Goal: Transaction & Acquisition: Purchase product/service

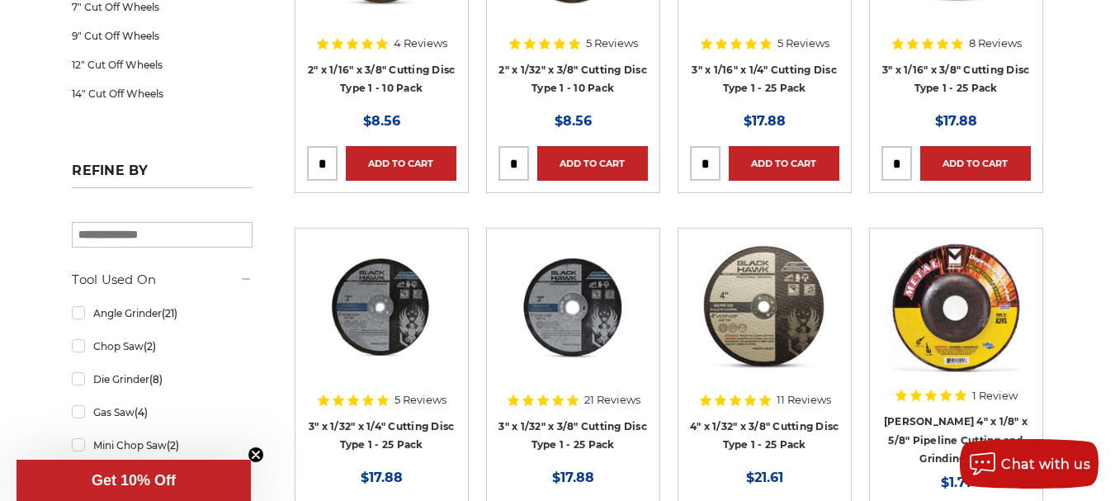
scroll to position [578, 0]
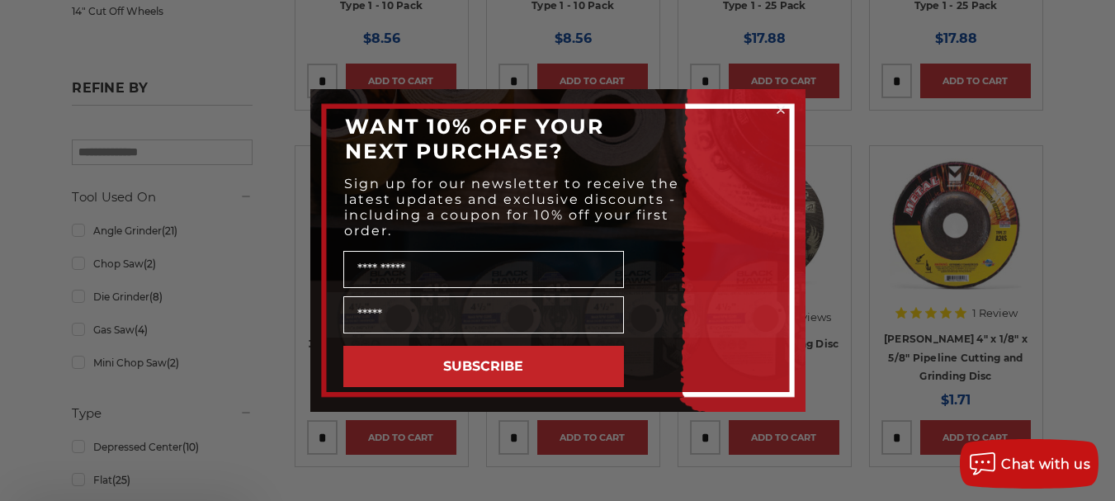
click at [74, 295] on div "Close dialog WANT 10% OFF YOUR NEXT PURCHASE? Sign up for our newsletter to rec…" at bounding box center [557, 250] width 1115 height 501
click at [784, 106] on icon "Close dialog" at bounding box center [780, 109] width 7 height 7
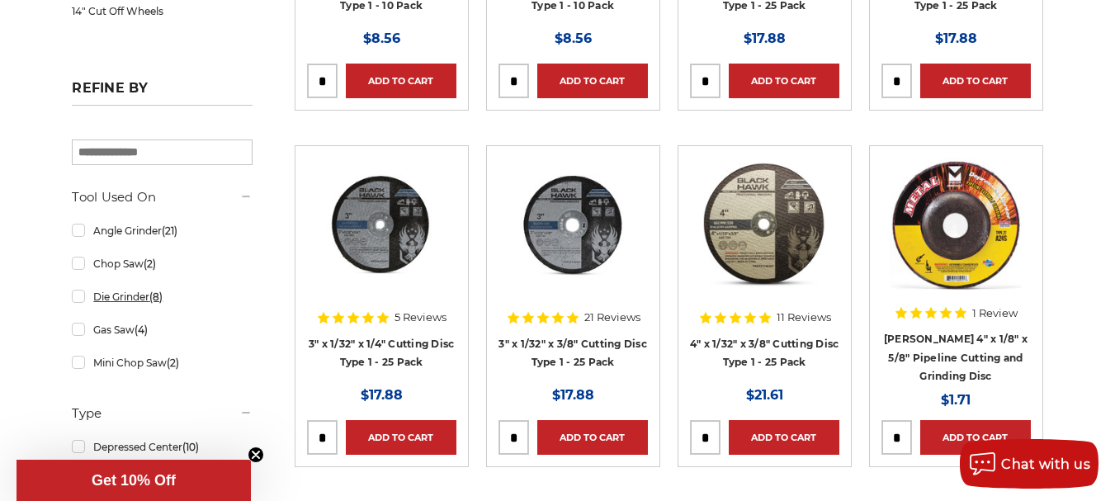
click at [78, 295] on link "Die Grinder (8)" at bounding box center [162, 296] width 180 height 29
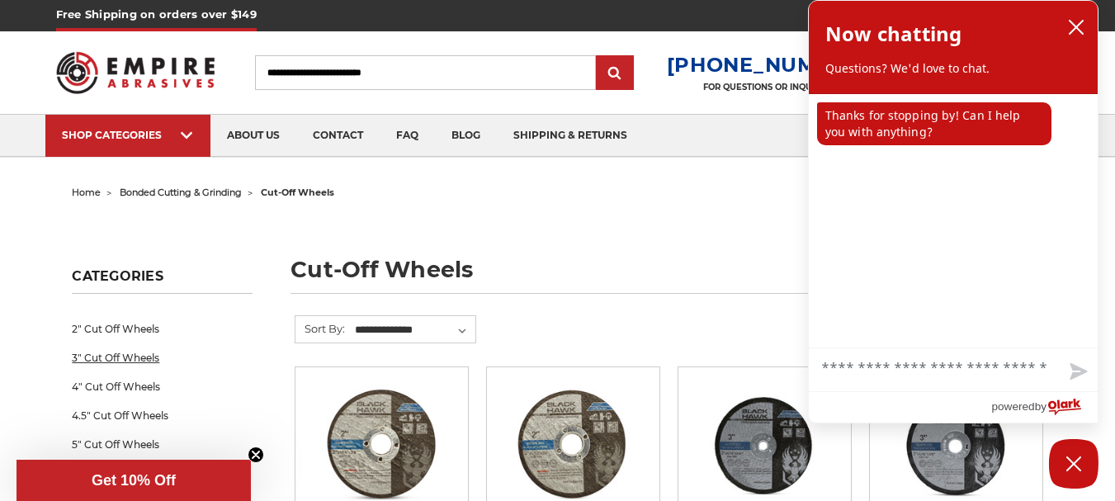
click at [85, 360] on link "3" Cut Off Wheels" at bounding box center [162, 357] width 180 height 29
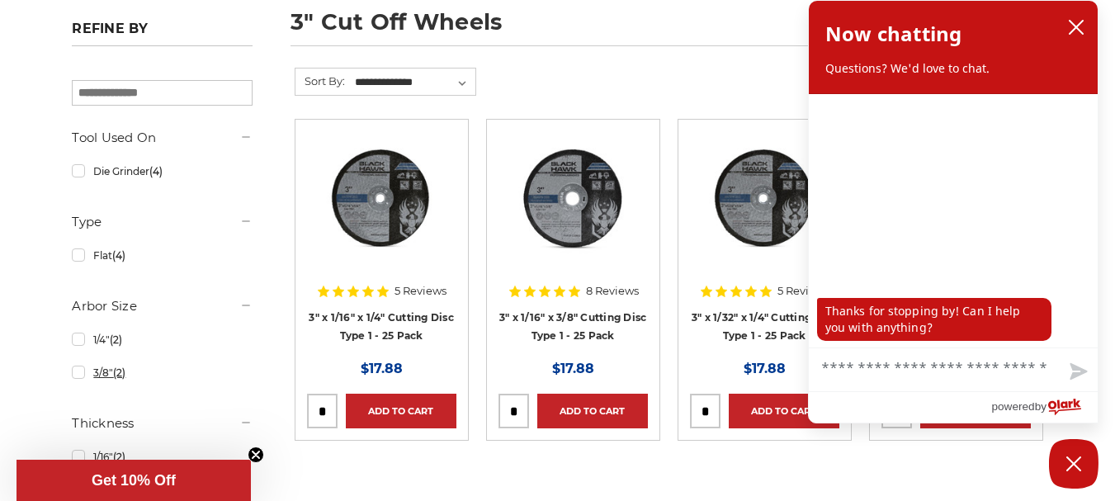
click at [79, 374] on link "3/8" (2)" at bounding box center [162, 372] width 180 height 29
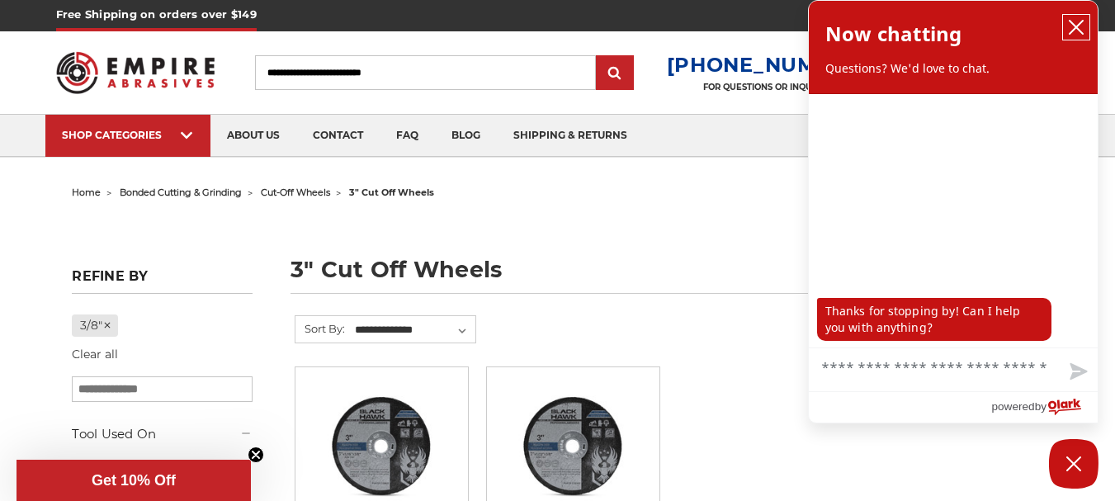
click at [1076, 28] on icon "close chatbox" at bounding box center [1075, 27] width 13 height 13
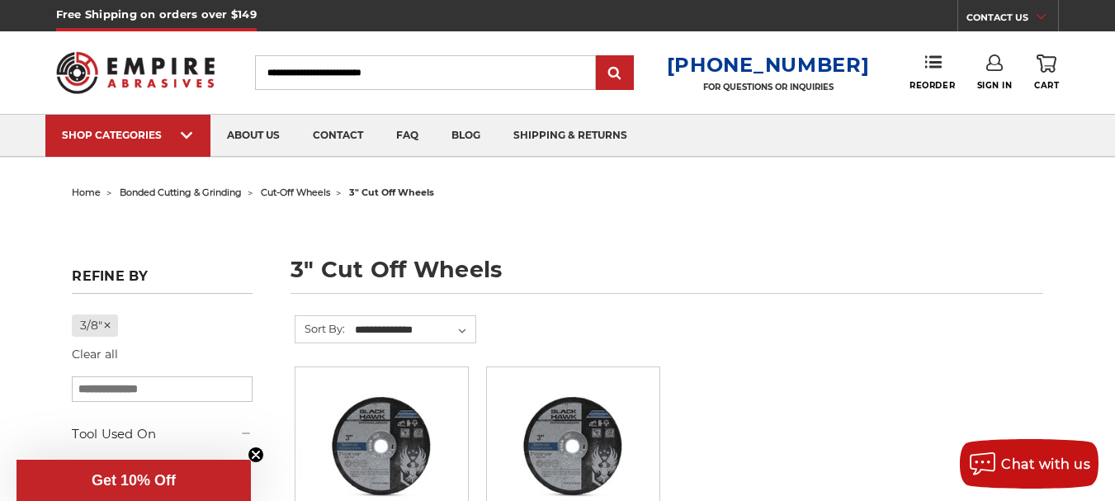
scroll to position [248, 0]
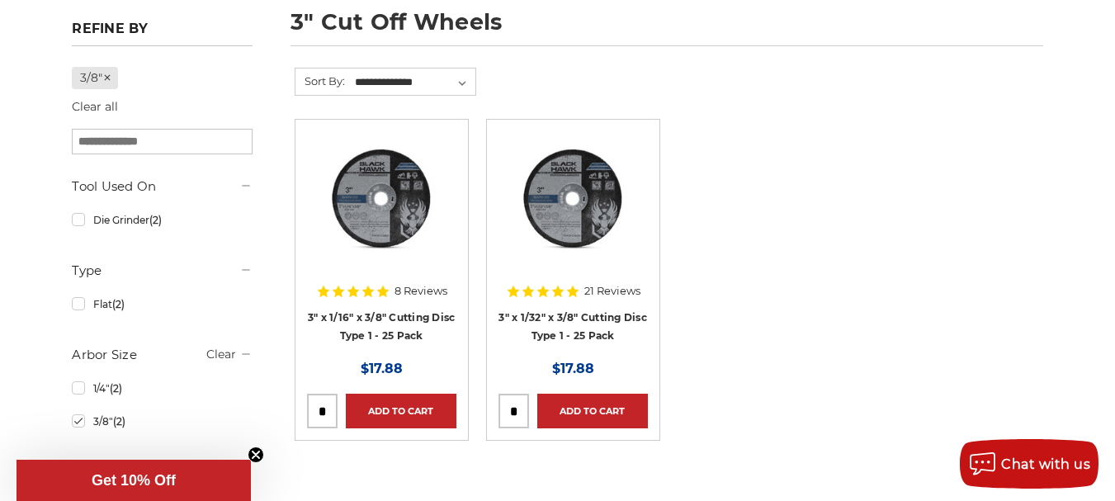
click at [368, 223] on img at bounding box center [381, 197] width 132 height 132
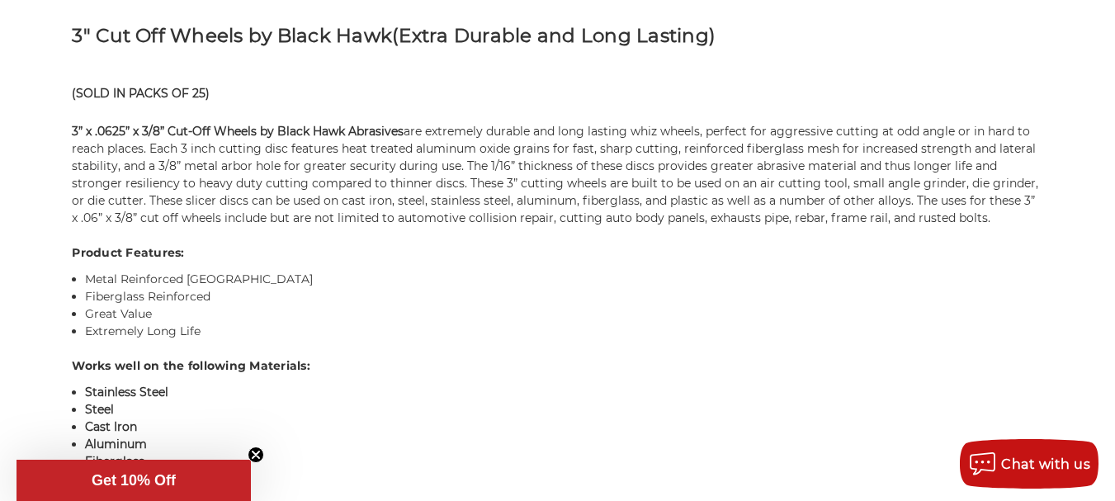
scroll to position [1155, 0]
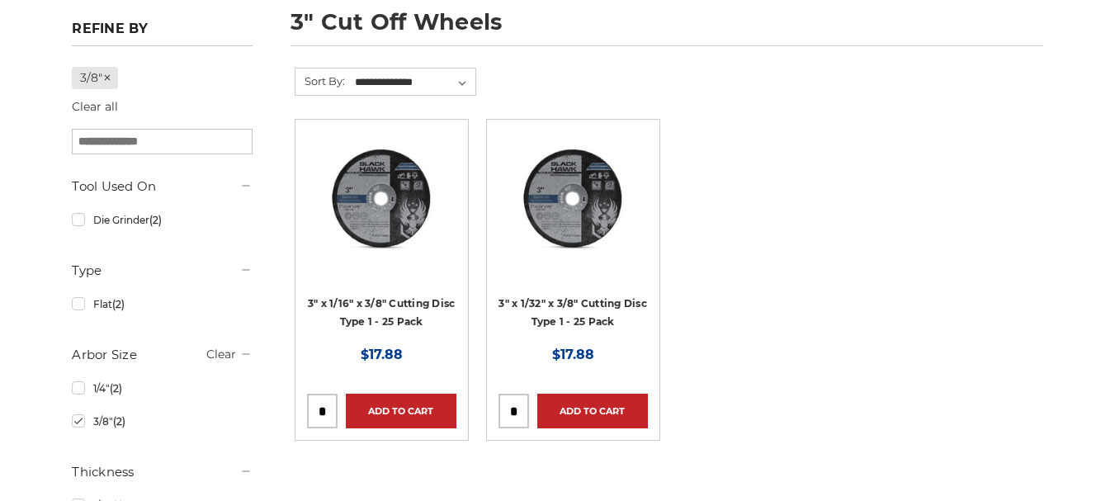
scroll to position [248, 0]
